Goal: Task Accomplishment & Management: Manage account settings

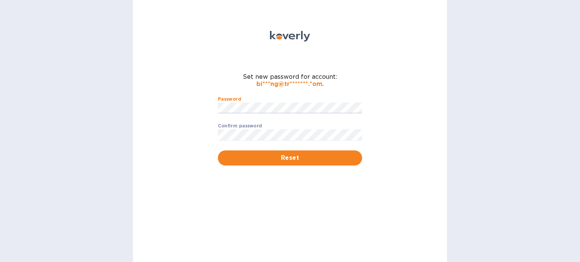
click at [214, 108] on div "Password ​ Confirm password ​ Reset" at bounding box center [289, 131] width 153 height 78
click at [216, 103] on div "Password ​ Confirm password ​ Reset" at bounding box center [289, 131] width 153 height 78
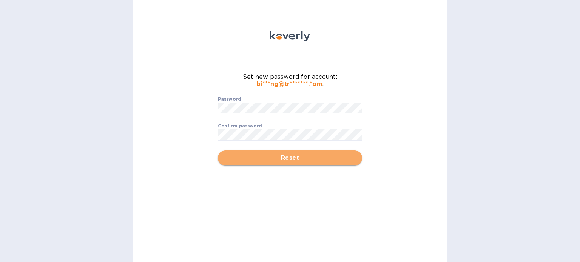
click at [273, 158] on span "Reset" at bounding box center [290, 158] width 132 height 9
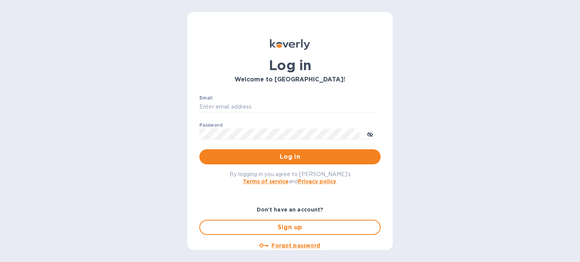
type input "Koverly"
click at [258, 110] on input "Koverly" at bounding box center [289, 107] width 181 height 11
click at [225, 108] on input "Email" at bounding box center [289, 107] width 181 height 11
type input "[EMAIL_ADDRESS][DOMAIN_NAME]"
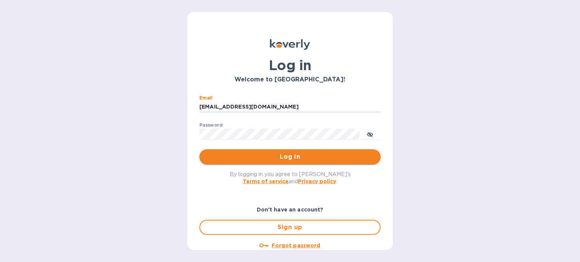
click at [292, 157] on span "Log in" at bounding box center [289, 156] width 169 height 9
